Goal: Task Accomplishment & Management: Use online tool/utility

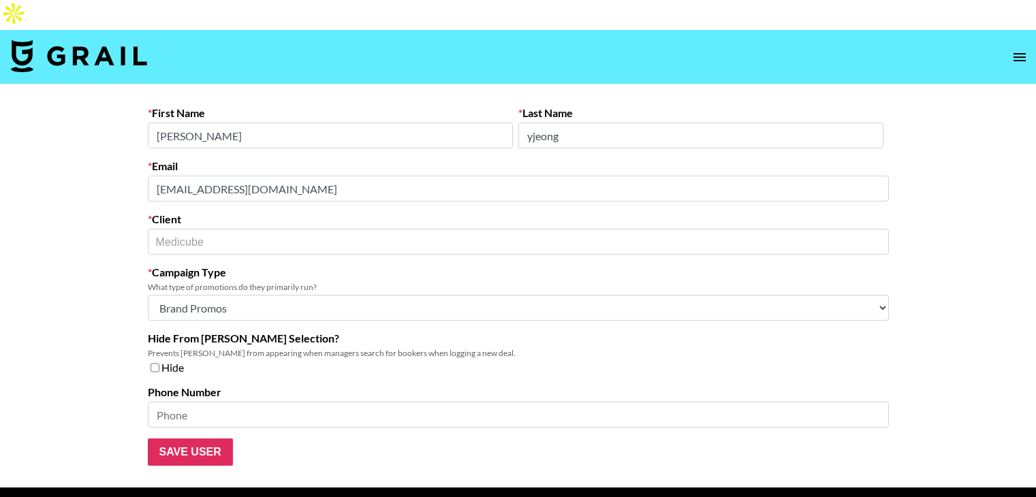
select select "Brand"
click at [396, 295] on select "Choose Type... Song Promos Brand Promos Both (They work at an agency)" at bounding box center [518, 308] width 741 height 26
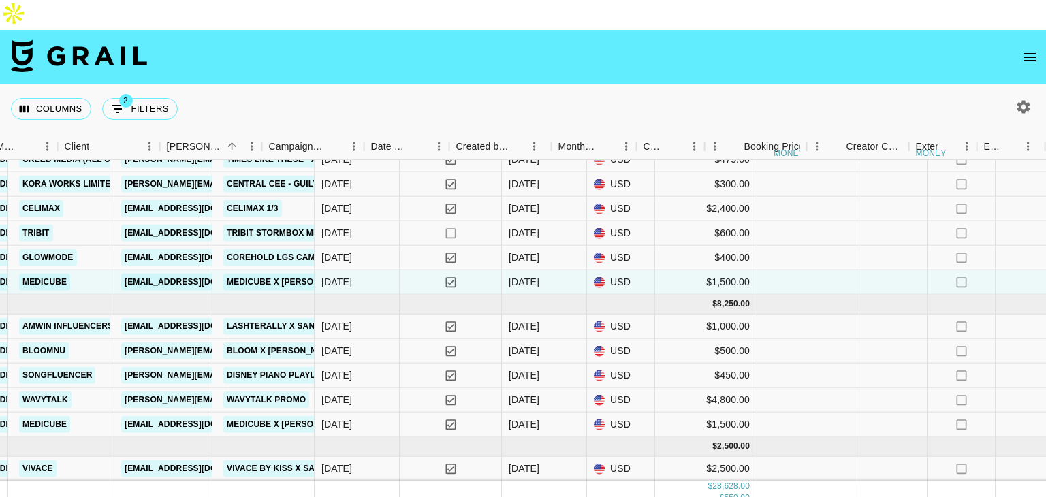
scroll to position [453, 601]
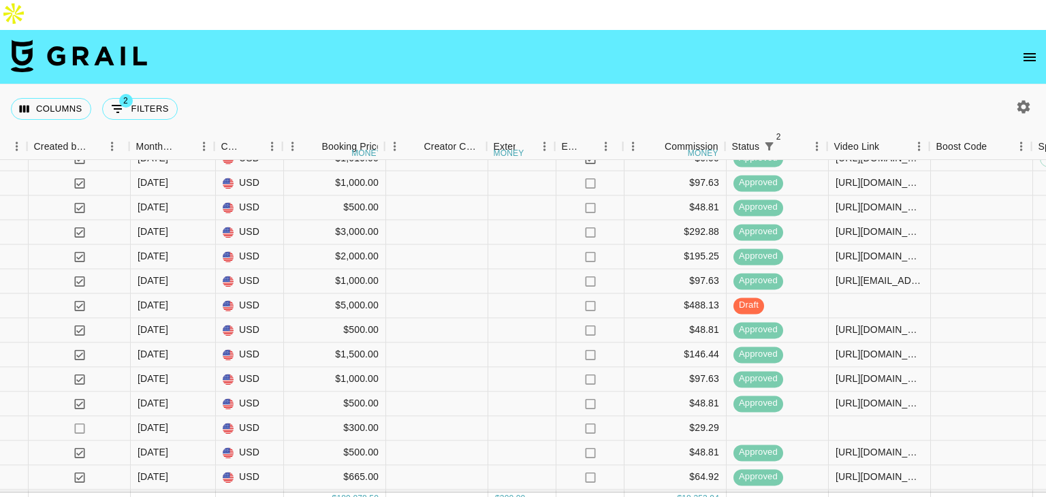
scroll to position [1224, 987]
click at [866, 250] on div "https://www.tiktok.com/@theoterofam/video/7535152007196232991?is_from_webapp=1&…" at bounding box center [878, 257] width 88 height 14
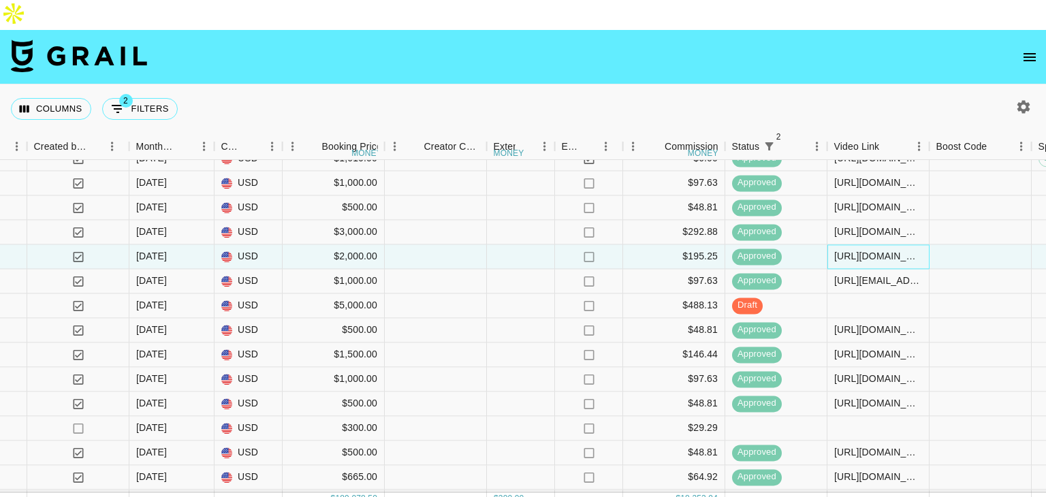
click at [866, 250] on div "https://www.tiktok.com/@theoterofam/video/7535152007196232991?is_from_webapp=1&…" at bounding box center [878, 257] width 88 height 14
